Goal: Task Accomplishment & Management: Complete application form

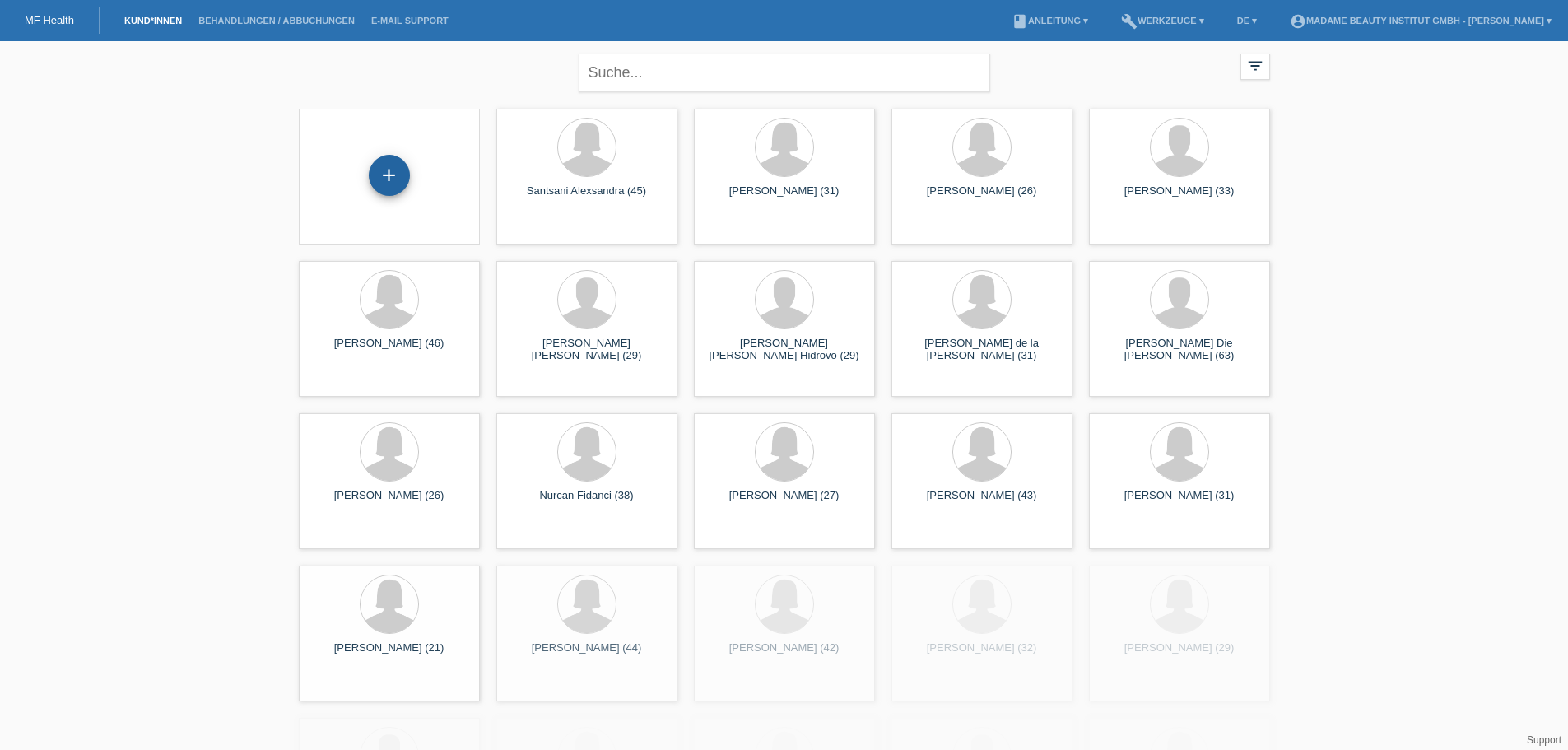
click at [399, 183] on div "+" at bounding box center [389, 176] width 41 height 41
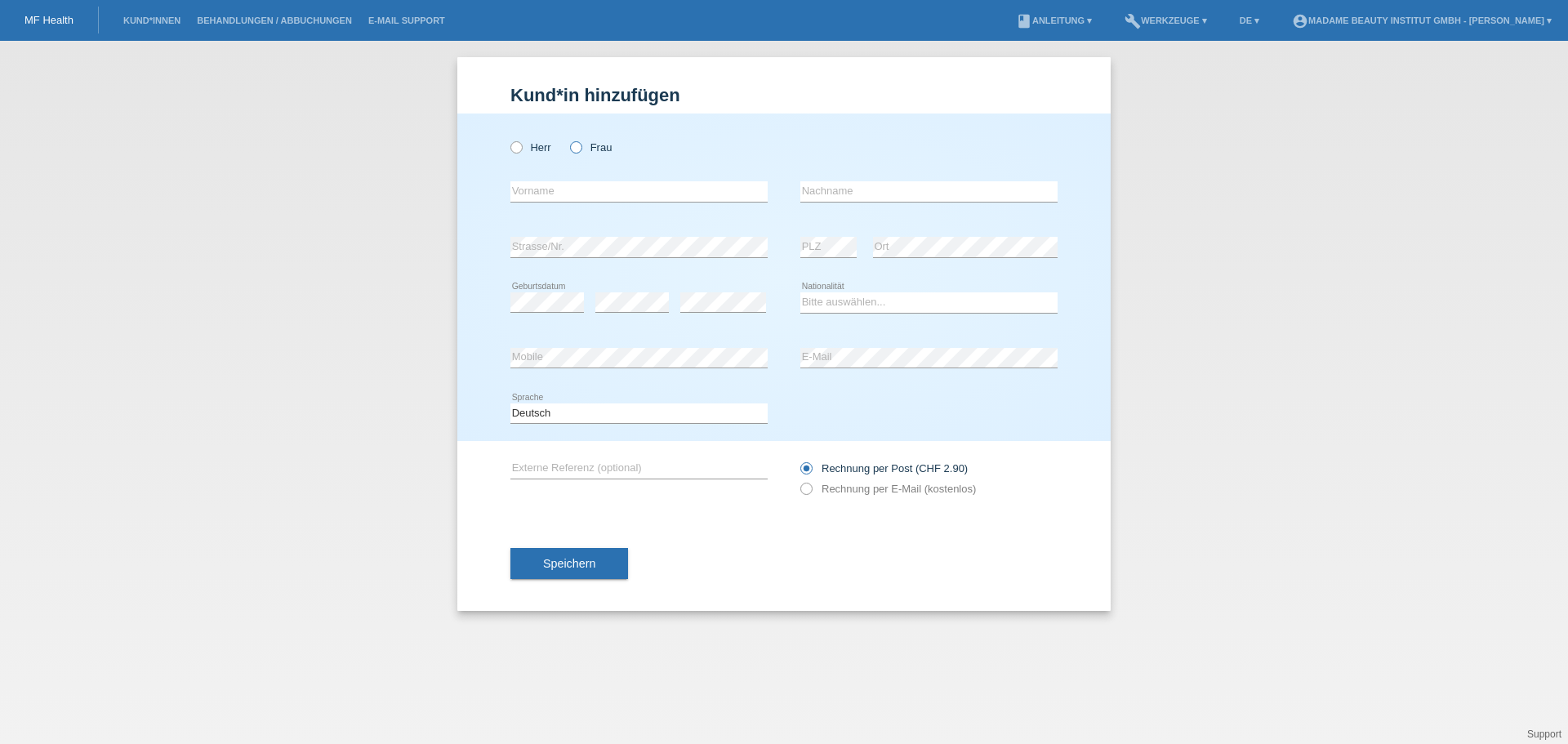
click at [568, 139] on icon at bounding box center [568, 139] width 0 height 0
click at [574, 148] on input "Frau" at bounding box center [575, 147] width 11 height 11
radio input "true"
click at [629, 190] on input "text" at bounding box center [639, 192] width 257 height 20
click at [521, 187] on input "text" at bounding box center [639, 192] width 257 height 20
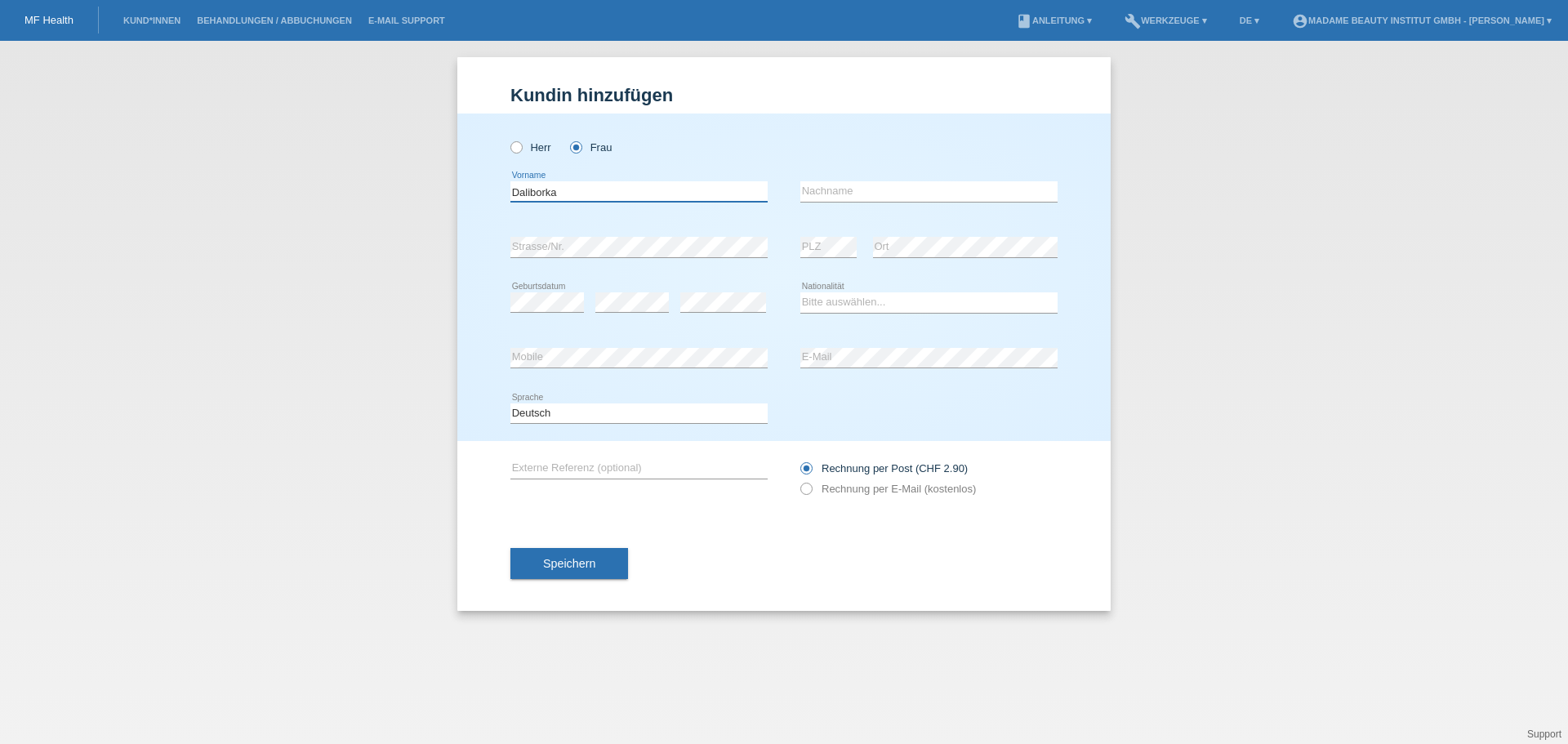
type input "Daliborka"
drag, startPoint x: 796, startPoint y: 195, endPoint x: 808, endPoint y: 192, distance: 12.4
click at [798, 192] on div "Daliborka error Vorname error Nachname" at bounding box center [784, 192] width 548 height 55
click at [813, 193] on input "text" at bounding box center [928, 192] width 257 height 20
type input "Petrovic"
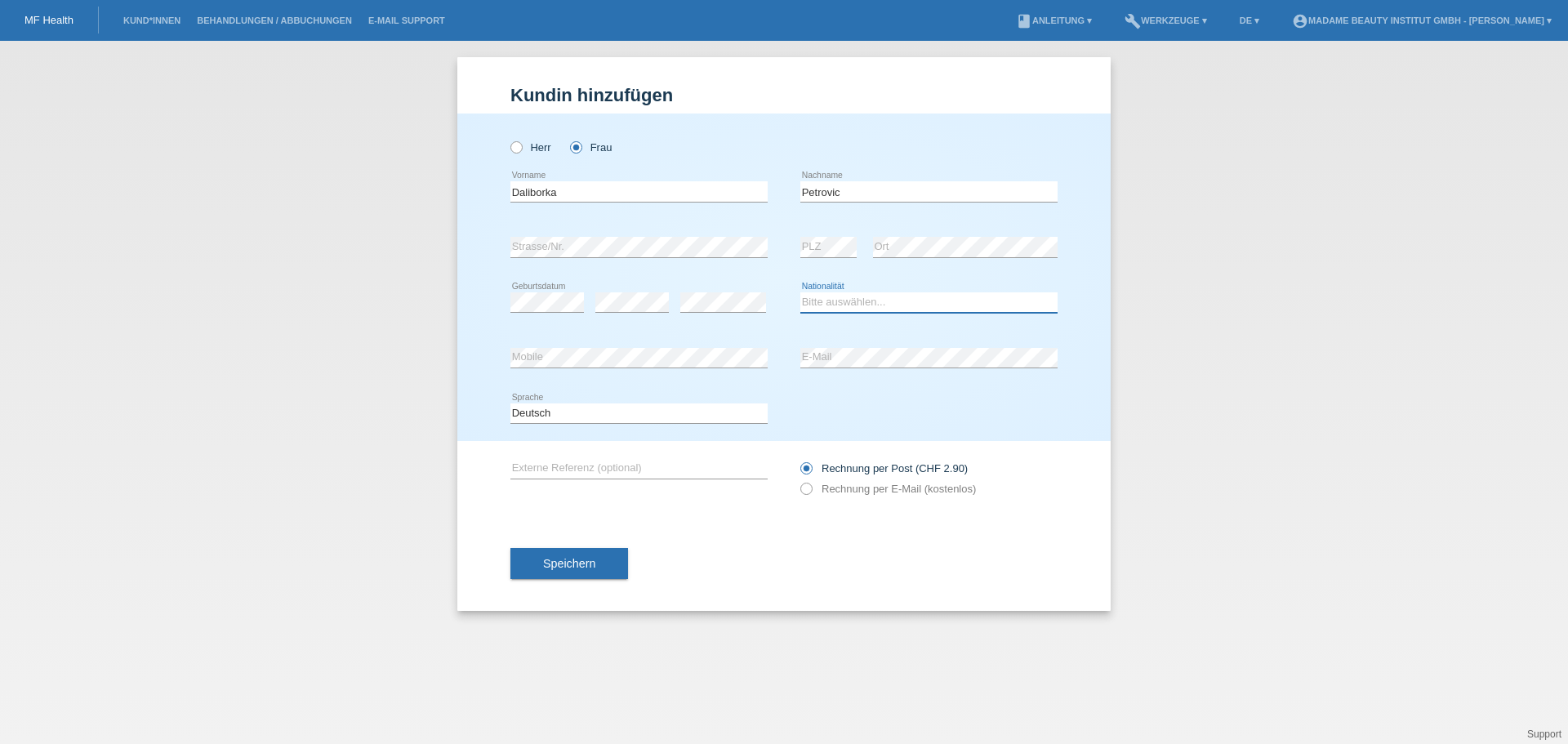
click at [859, 301] on select "Bitte auswählen... Schweiz Deutschland Liechtenstein Österreich ------------ Af…" at bounding box center [928, 301] width 257 height 19
click at [800, 292] on select "Bitte auswählen... Schweiz Deutschland Liechtenstein Österreich ------------ Af…" at bounding box center [928, 301] width 257 height 19
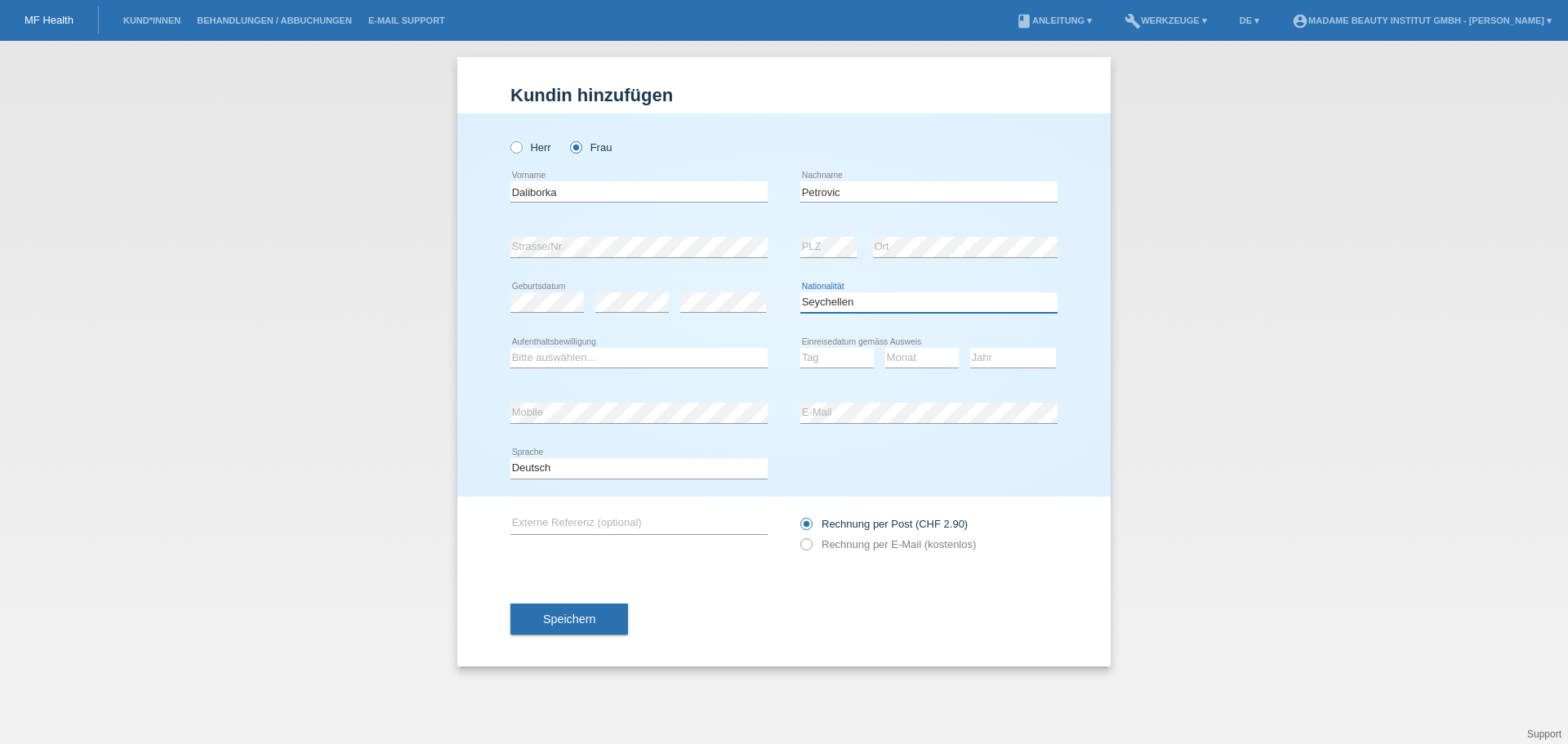
click at [855, 304] on select "Bitte auswählen... Schweiz Deutschland Liechtenstein Österreich ------------ Af…" at bounding box center [928, 301] width 257 height 19
select select "RS"
click at [800, 292] on select "Bitte auswählen... Schweiz Deutschland Liechtenstein Österreich ------------ Af…" at bounding box center [928, 301] width 257 height 19
click at [601, 359] on select "Bitte auswählen... C B B - Flüchtlingsstatus Andere" at bounding box center [639, 357] width 257 height 19
select select "O"
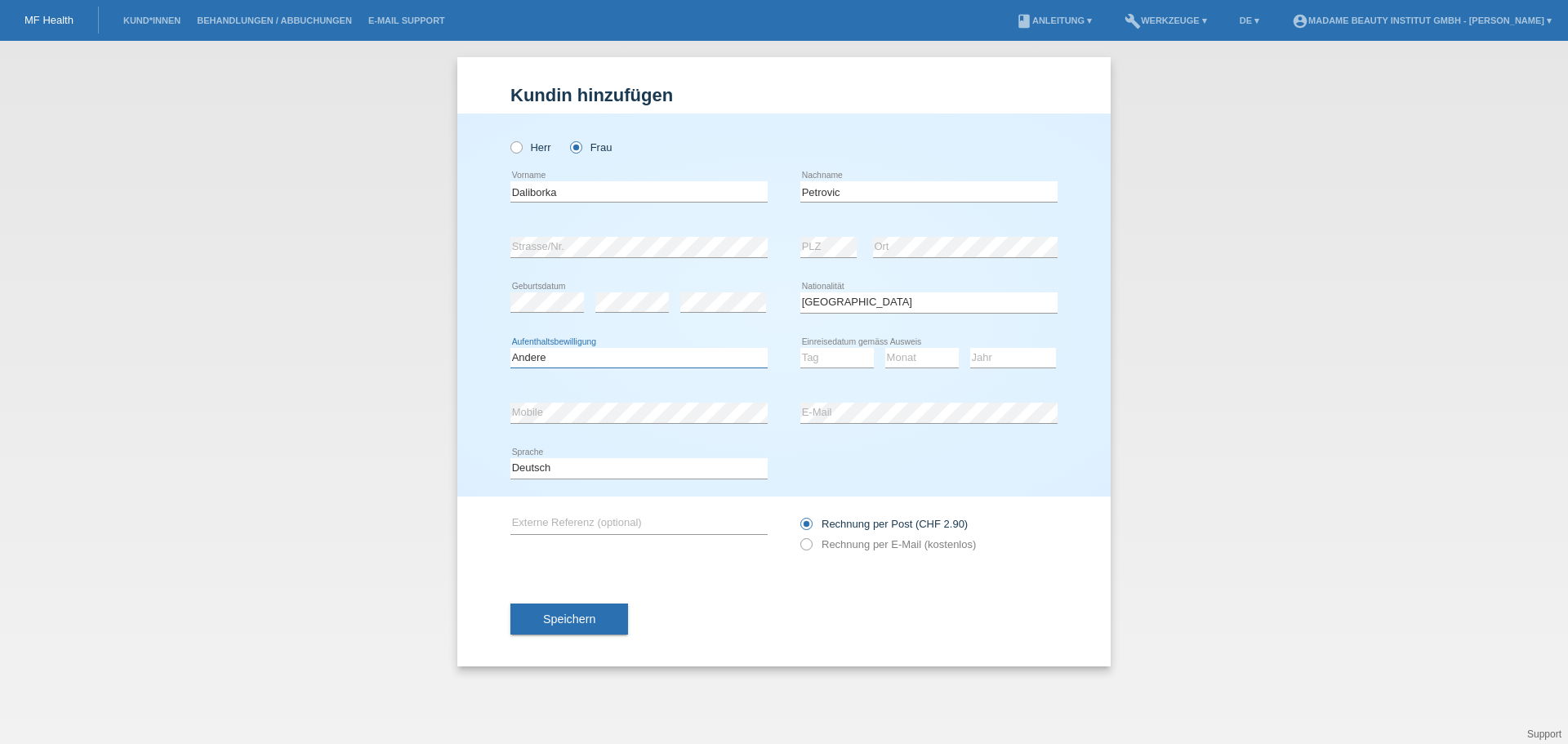
click at [511, 348] on select "Bitte auswählen... C B B - Flüchtlingsstatus Andere" at bounding box center [639, 357] width 257 height 19
click at [827, 360] on select "Tag 01 02 03 04 05 06 07 08 09 10 11" at bounding box center [837, 357] width 74 height 19
click at [827, 355] on select "Tag 01 02 03 04 05 06 07 08 09 10 11" at bounding box center [837, 357] width 74 height 19
click at [841, 425] on div "error E-Mail" at bounding box center [928, 413] width 257 height 55
click at [829, 348] on select "Tag 01 02 03 04 05 06 07 08 09 10 11" at bounding box center [837, 357] width 74 height 19
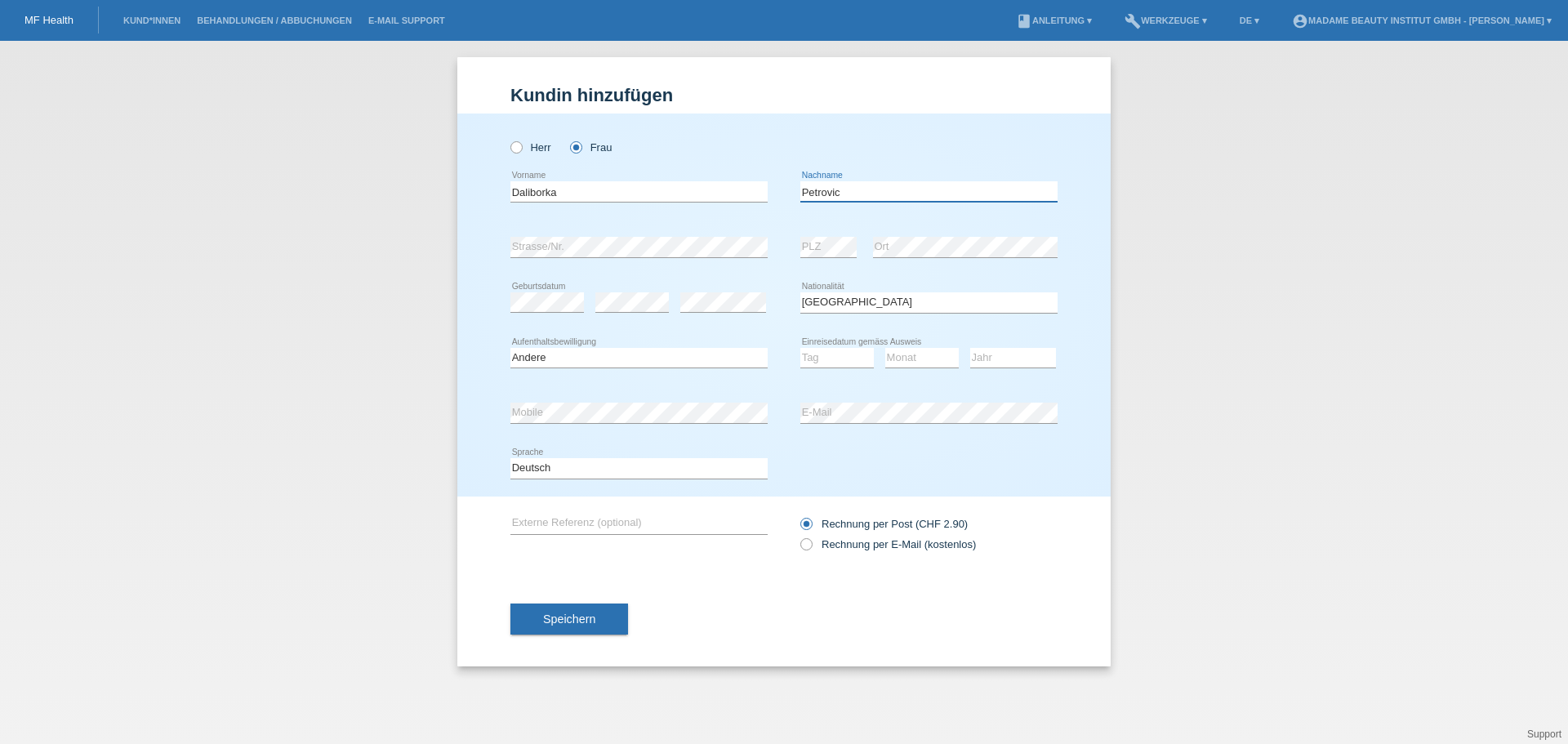
click at [885, 190] on input "Petrovic" at bounding box center [928, 192] width 257 height 20
click at [834, 348] on select "Tag 01 02 03 04 05 06 07 08 09 10 11" at bounding box center [837, 357] width 74 height 19
select select "14"
click at [800, 348] on select "Tag 01 02 03 04 05 06 07 08 09 10 11" at bounding box center [837, 357] width 74 height 19
click at [907, 355] on select "Monat 01 02 03 04 05 06 07 08 09 10 11" at bounding box center [922, 357] width 74 height 19
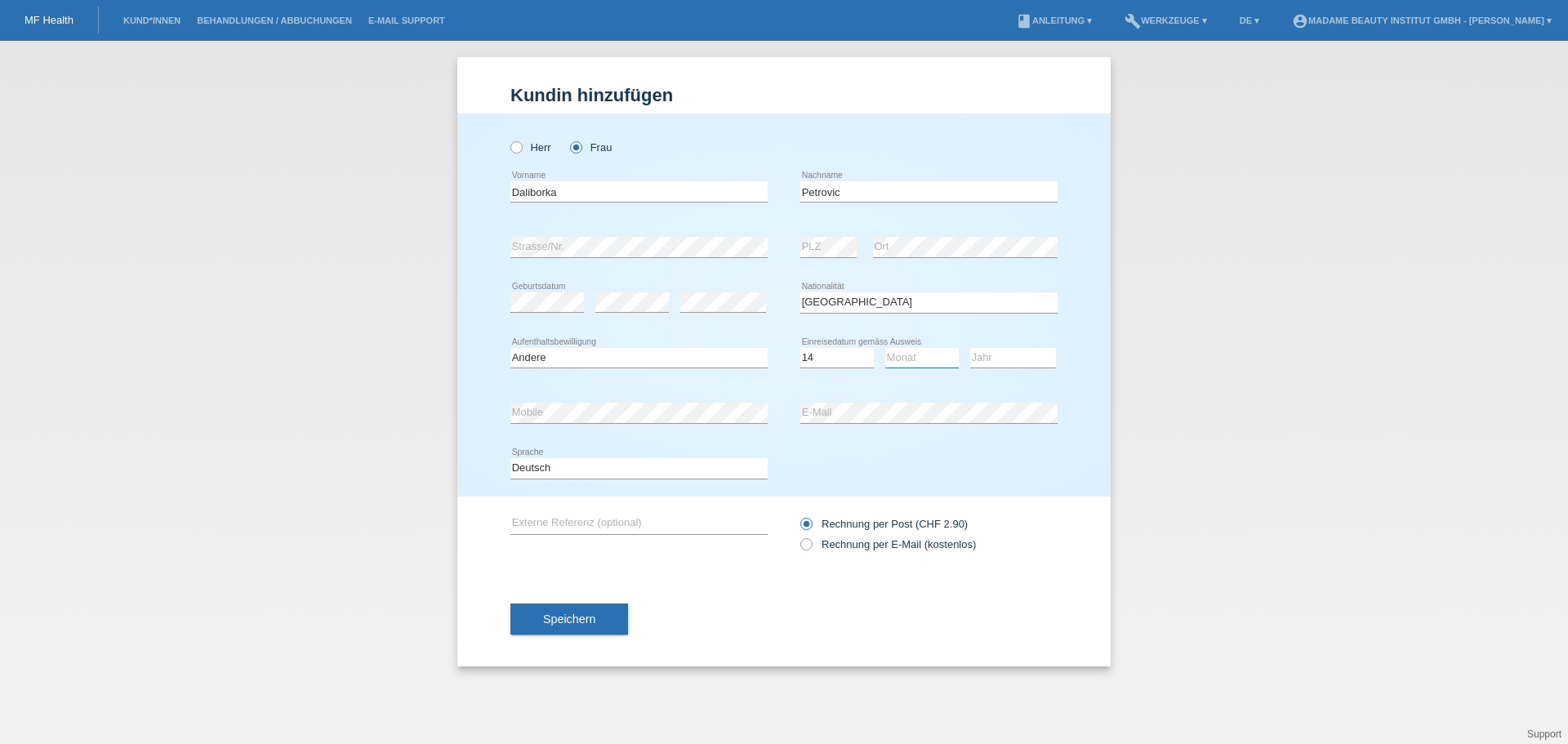
select select "01"
click at [885, 348] on select "Monat 01 02 03 04 05 06 07 08 09 10 11" at bounding box center [922, 357] width 74 height 19
click at [989, 366] on select "Jahr 2025 2024 2023 2022 2021 2020 2019 2018 2017 2016 2015 2014 2013 2012 2011…" at bounding box center [1013, 357] width 86 height 19
select select "2013"
click at [971, 348] on select "Jahr 2025 2024 2023 2022 2021 2020 2019 2018 2017 2016 2015 2014 2013 2012 2011…" at bounding box center [1013, 357] width 86 height 19
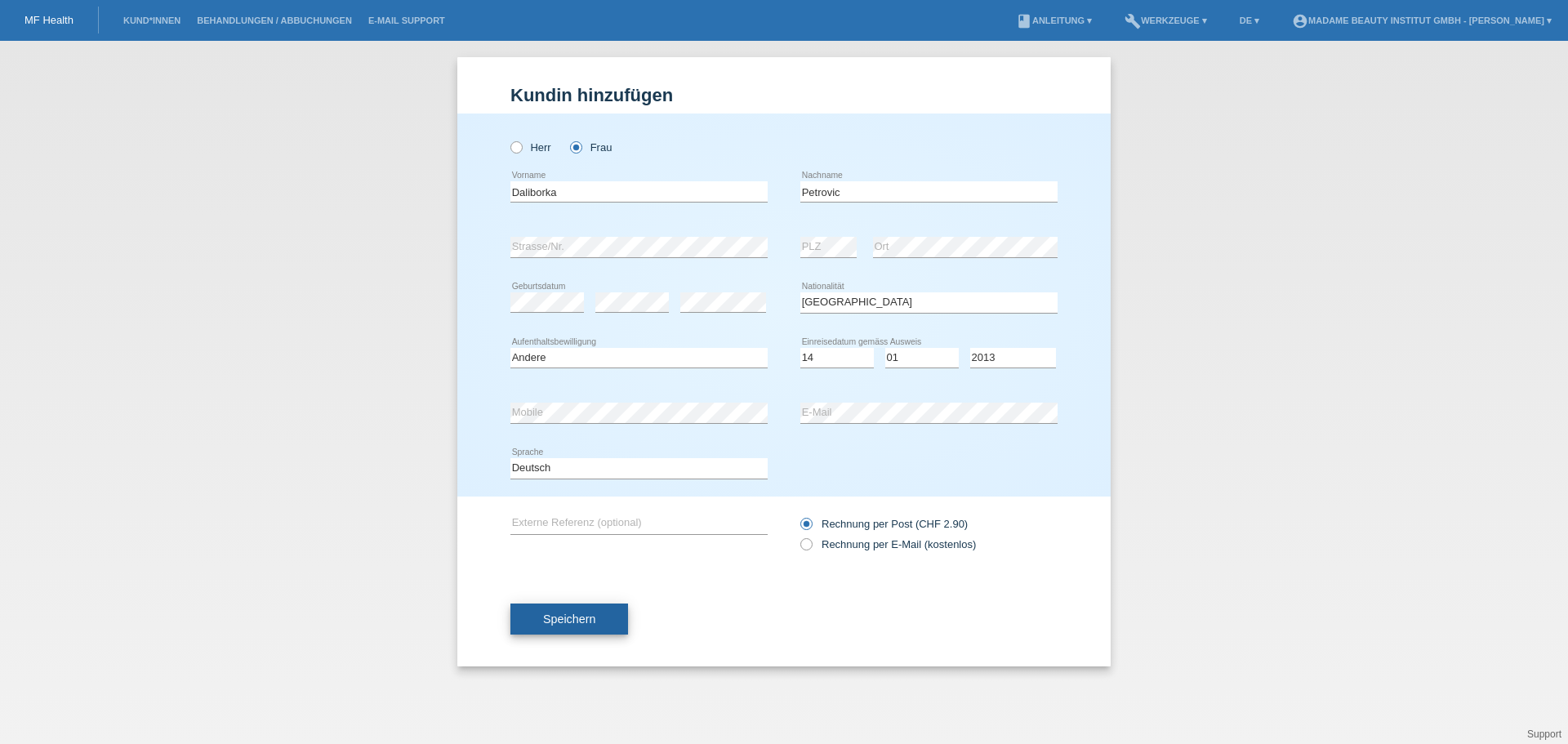
click at [561, 609] on button "Speichern" at bounding box center [570, 620] width 118 height 31
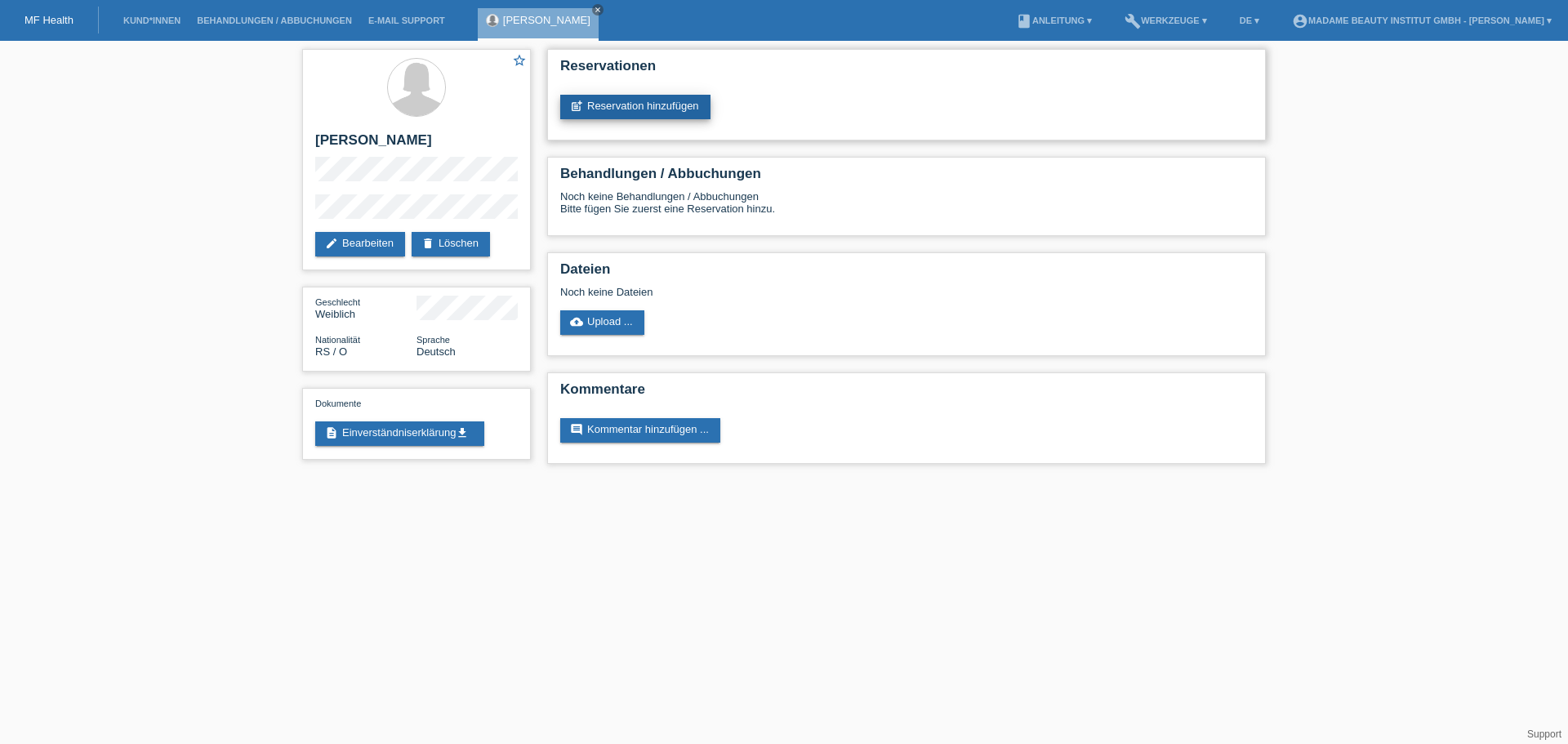
click at [638, 104] on link "post_add Reservation hinzufügen" at bounding box center [635, 107] width 150 height 25
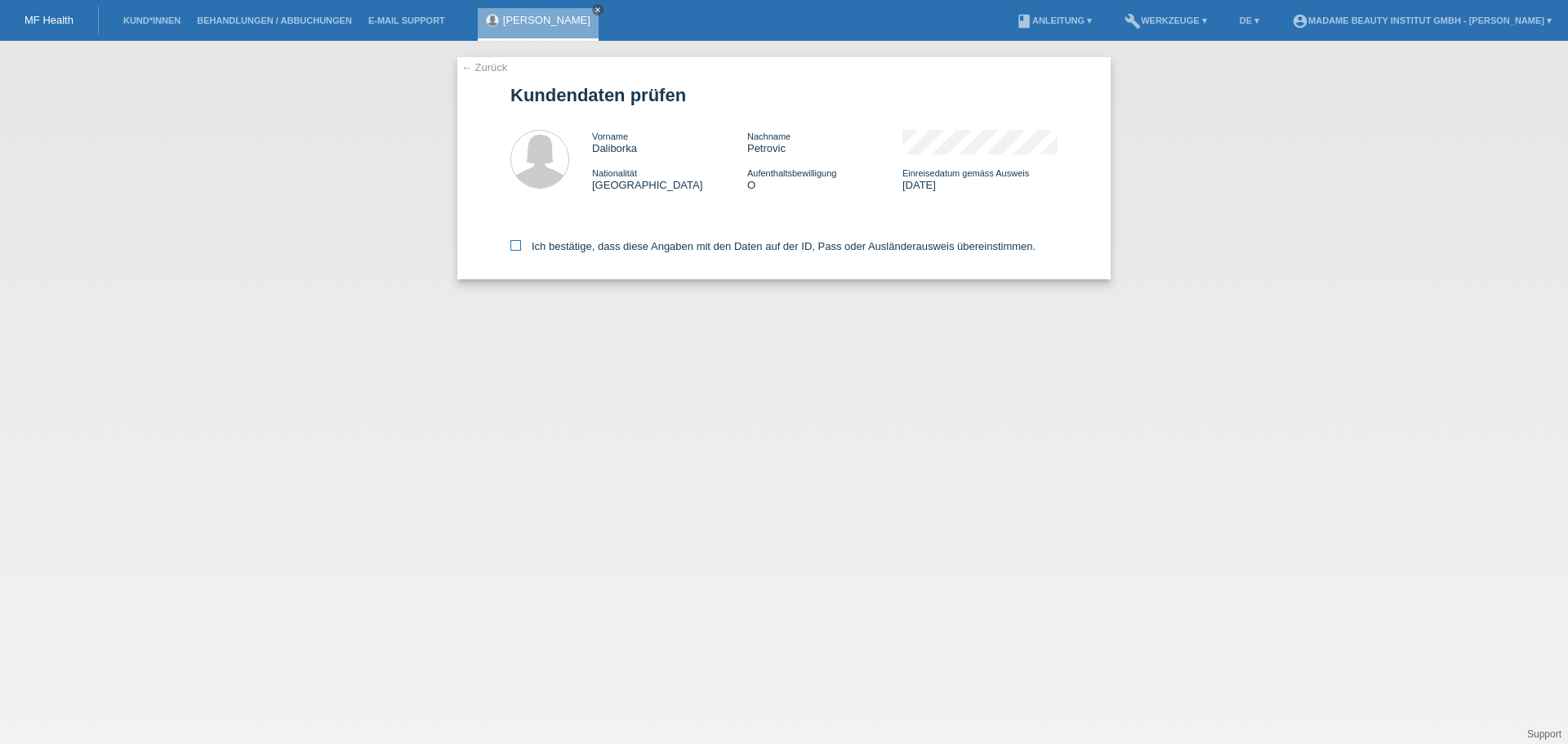
click at [511, 242] on icon at bounding box center [516, 245] width 11 height 11
click at [511, 242] on input "Ich bestätige, dass diese Angaben mit den Daten auf der ID, Pass oder Ausländer…" at bounding box center [516, 245] width 11 height 11
checkbox input "true"
